Goal: Information Seeking & Learning: Learn about a topic

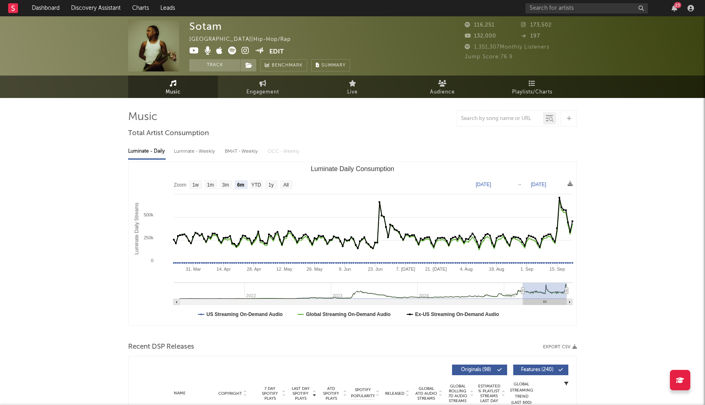
select select "6m"
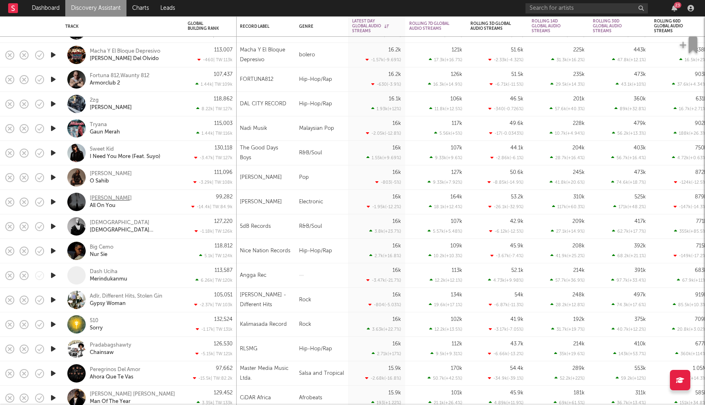
click at [105, 197] on div "Mos Elian" at bounding box center [111, 198] width 42 height 7
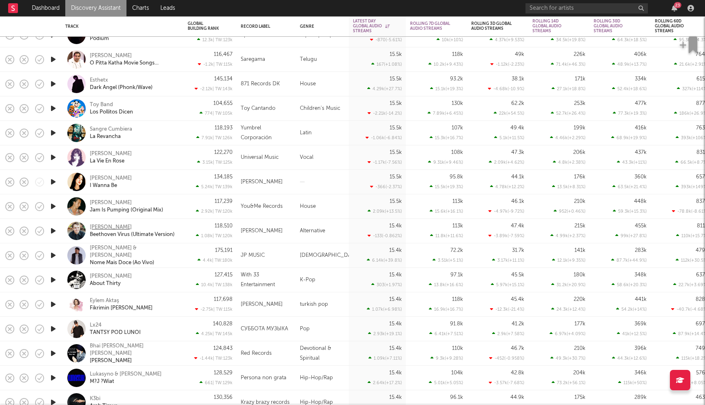
click at [110, 225] on div "Logan Feece" at bounding box center [111, 227] width 42 height 7
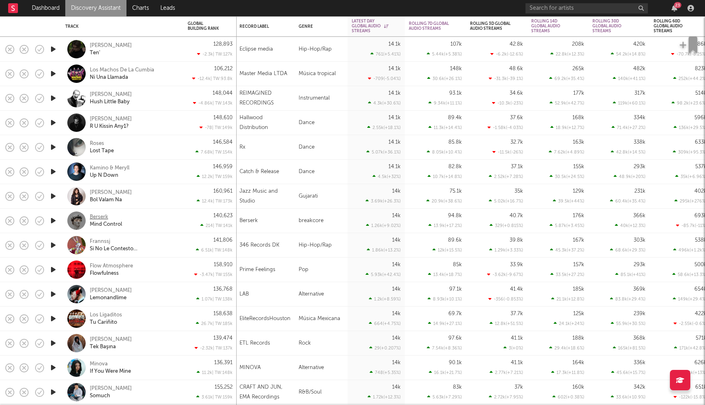
click at [106, 218] on div "Berserk" at bounding box center [99, 216] width 18 height 7
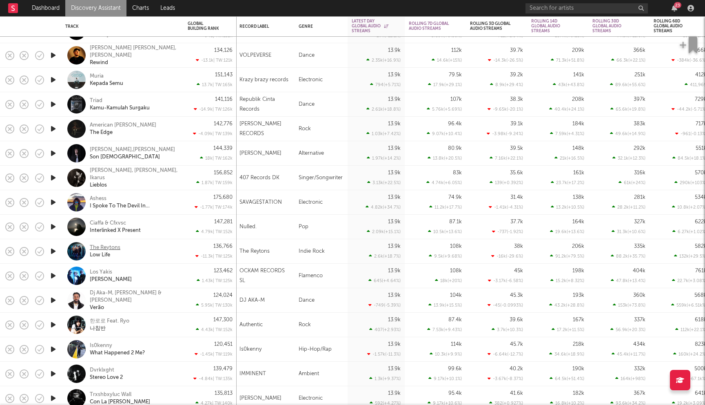
click at [111, 248] on div "The Reytons" at bounding box center [105, 247] width 31 height 7
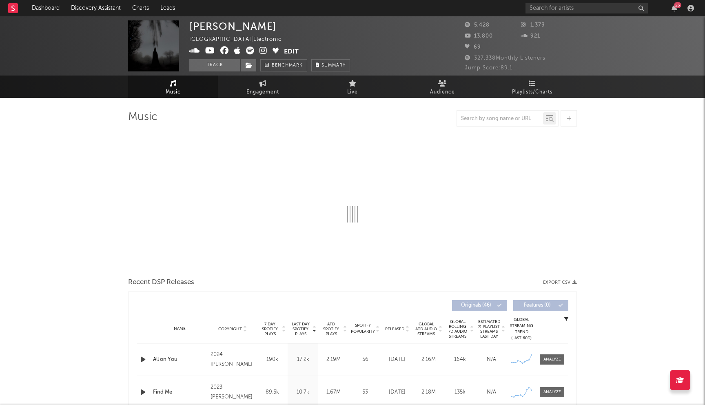
select select "6m"
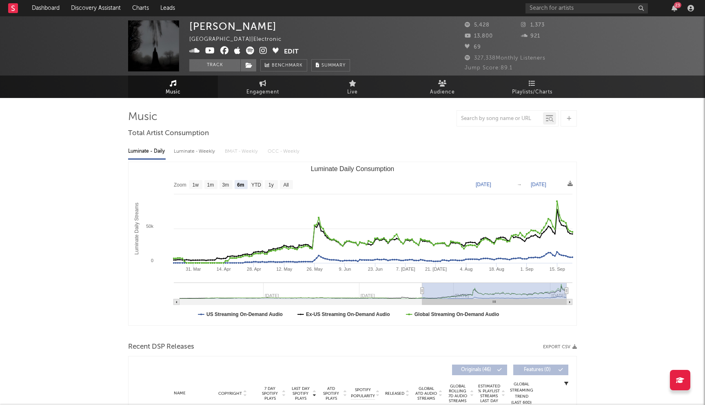
click at [225, 52] on icon at bounding box center [224, 51] width 9 height 8
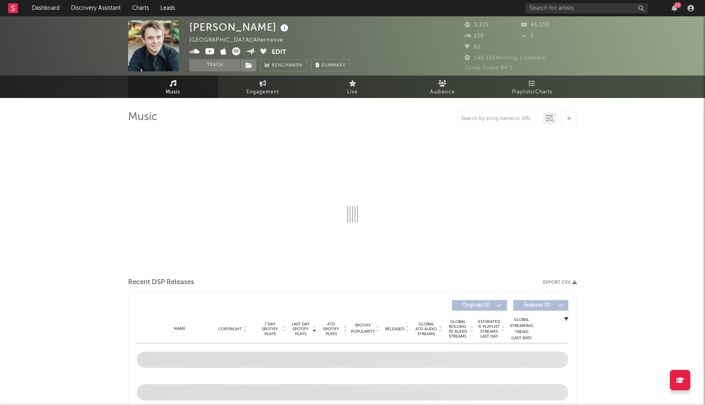
select select "6m"
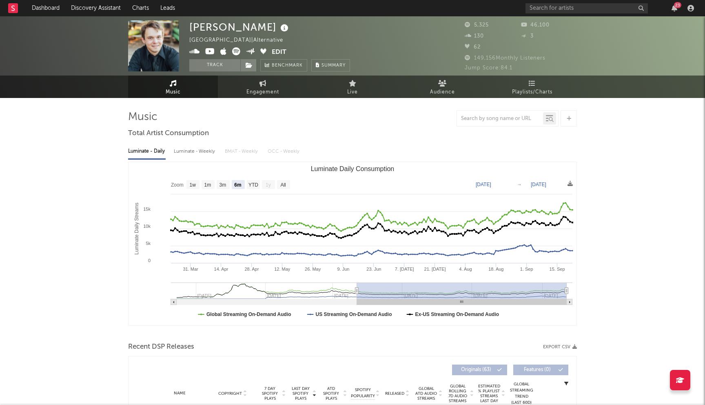
click at [211, 51] on icon at bounding box center [210, 51] width 10 height 8
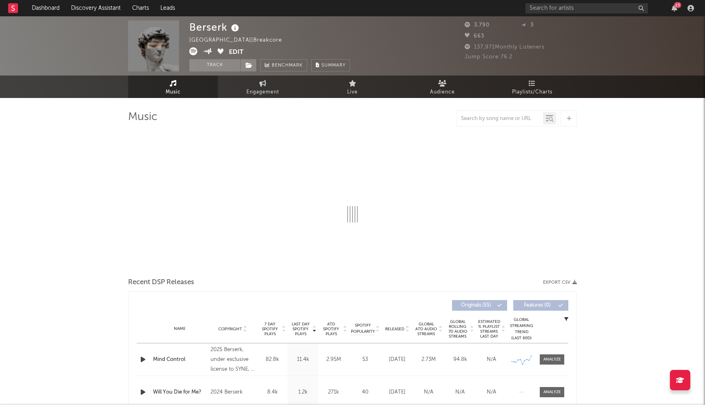
select select "6m"
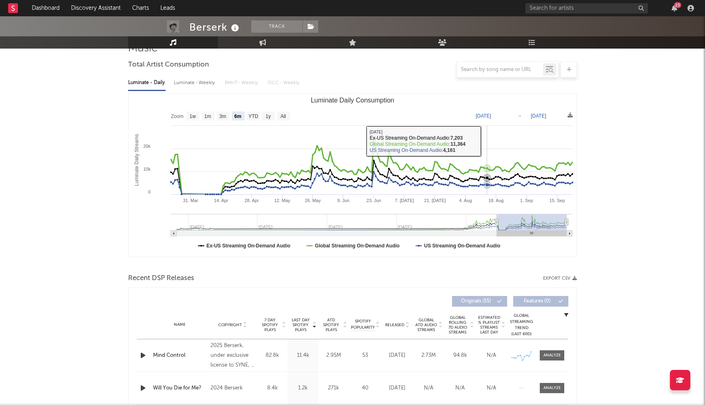
scroll to position [177, 0]
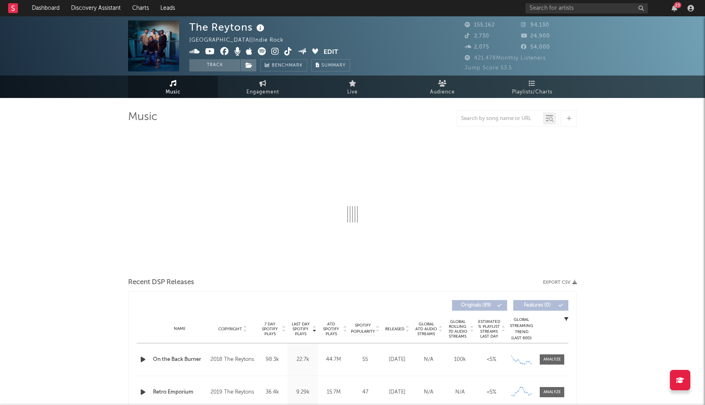
select select "6m"
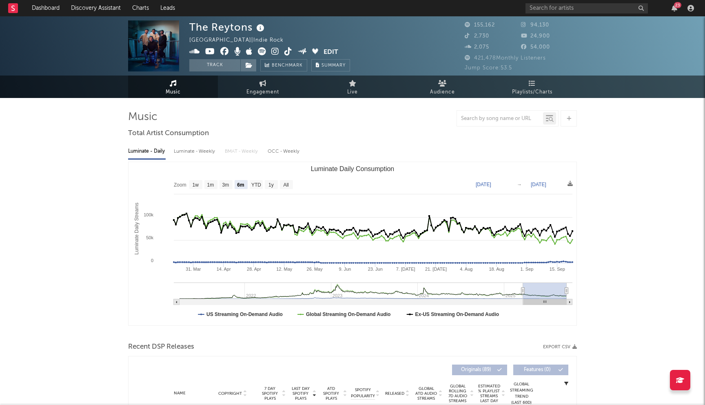
click at [224, 54] on icon at bounding box center [224, 51] width 9 height 8
click at [224, 52] on icon at bounding box center [224, 51] width 9 height 8
